Goal: Task Accomplishment & Management: Manage account settings

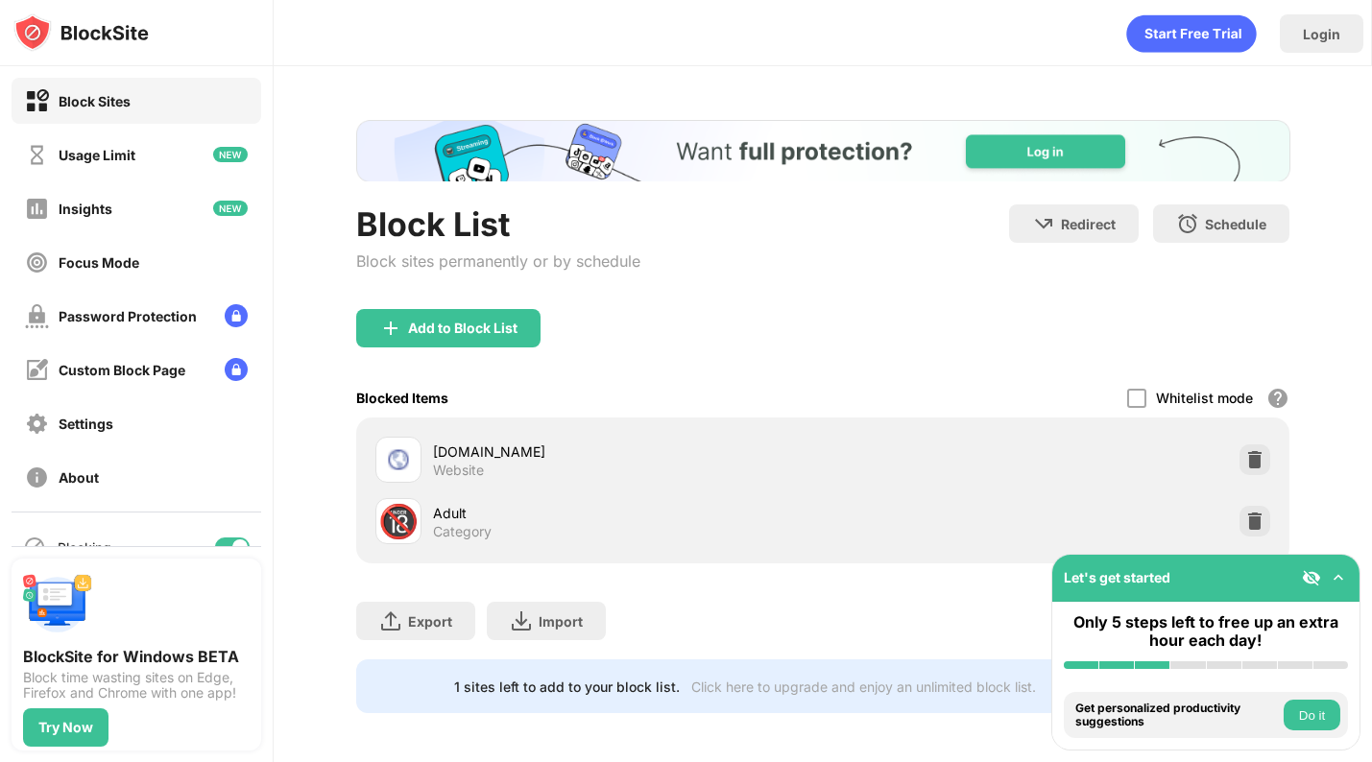
scroll to position [17, 0]
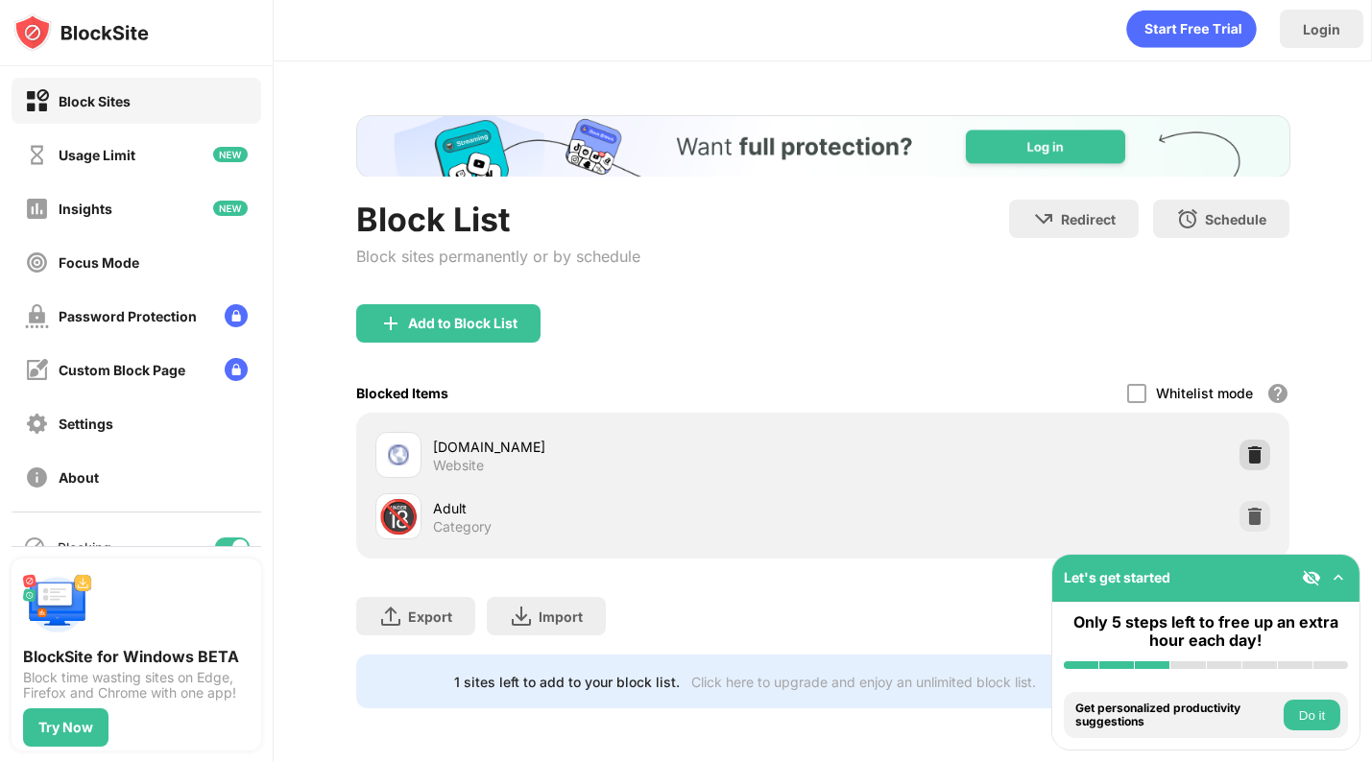
click at [1245, 445] on img at bounding box center [1254, 454] width 19 height 19
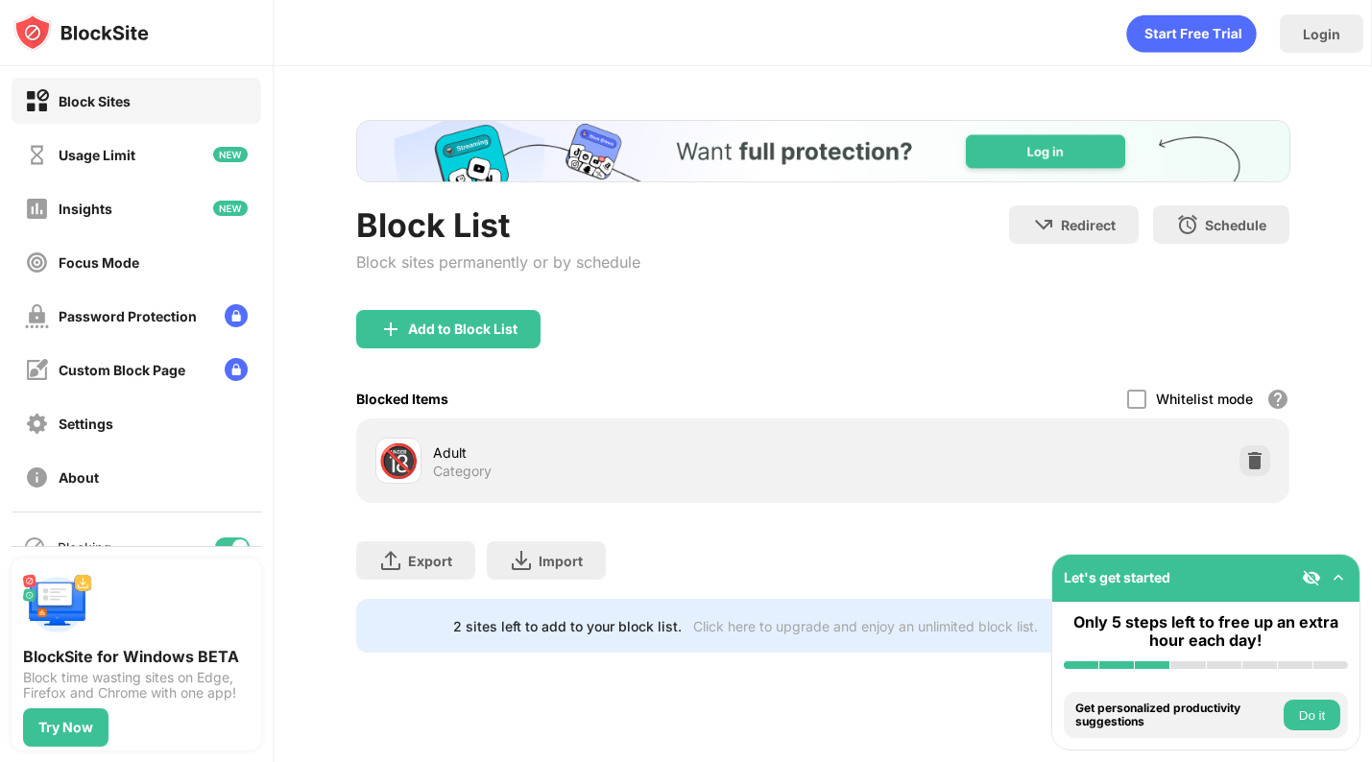
scroll to position [0, 0]
